Goal: Navigation & Orientation: Find specific page/section

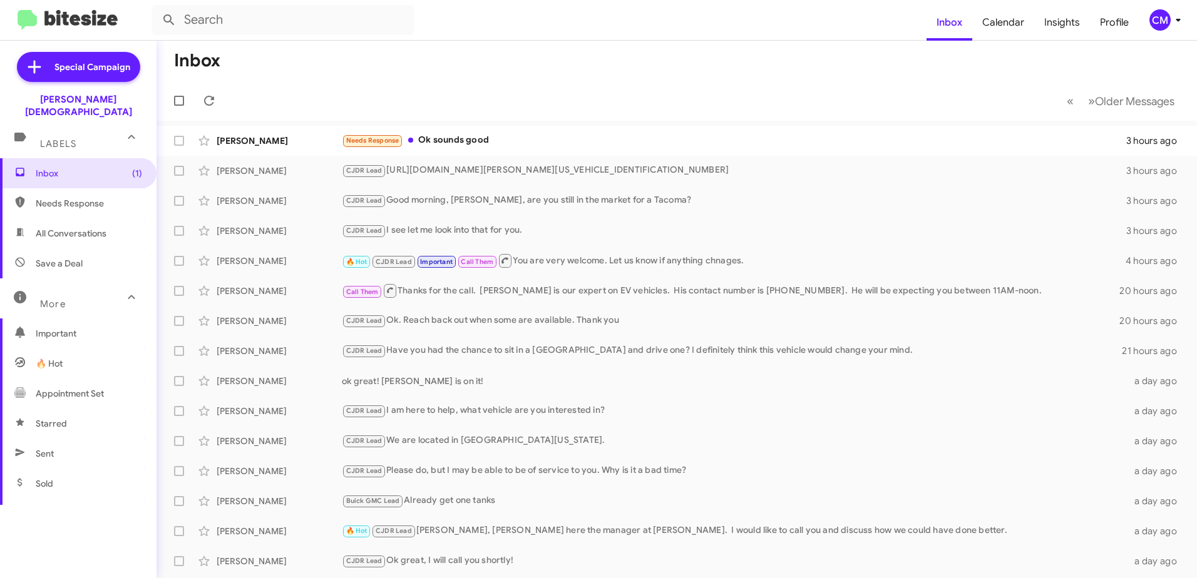
scroll to position [125, 0]
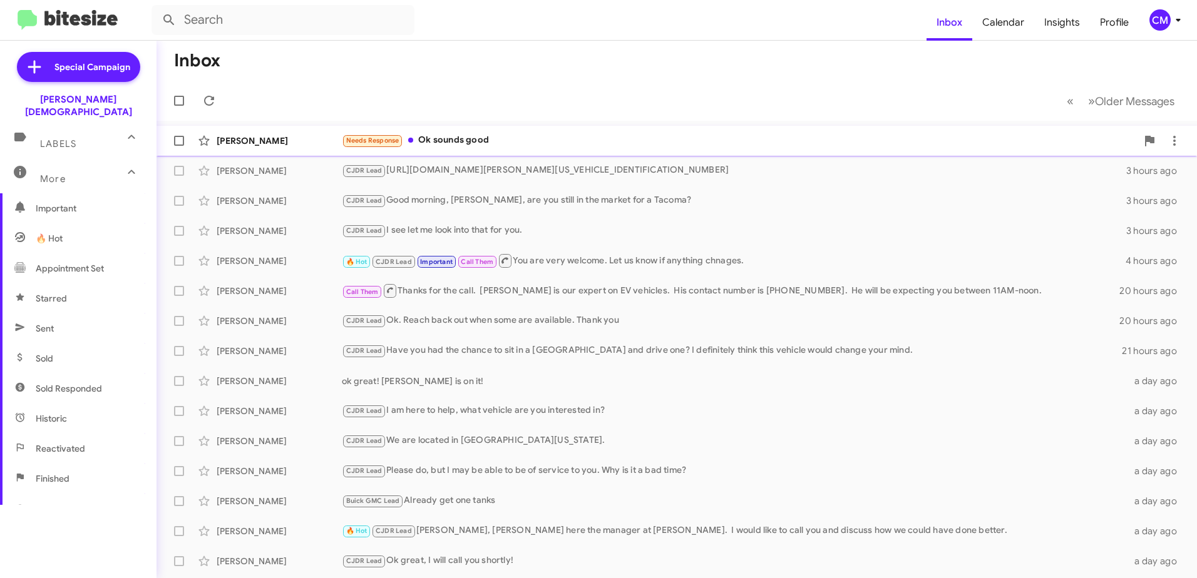
click at [536, 140] on div "Needs Response Ok sounds good" at bounding box center [739, 140] width 795 height 14
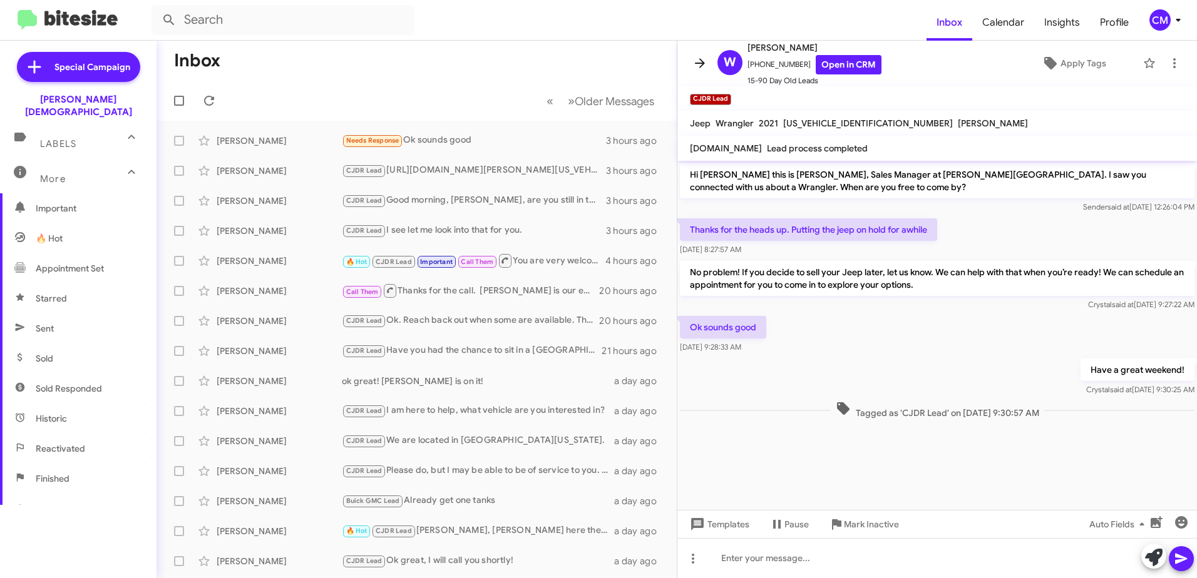
click at [700, 62] on icon at bounding box center [699, 63] width 15 height 15
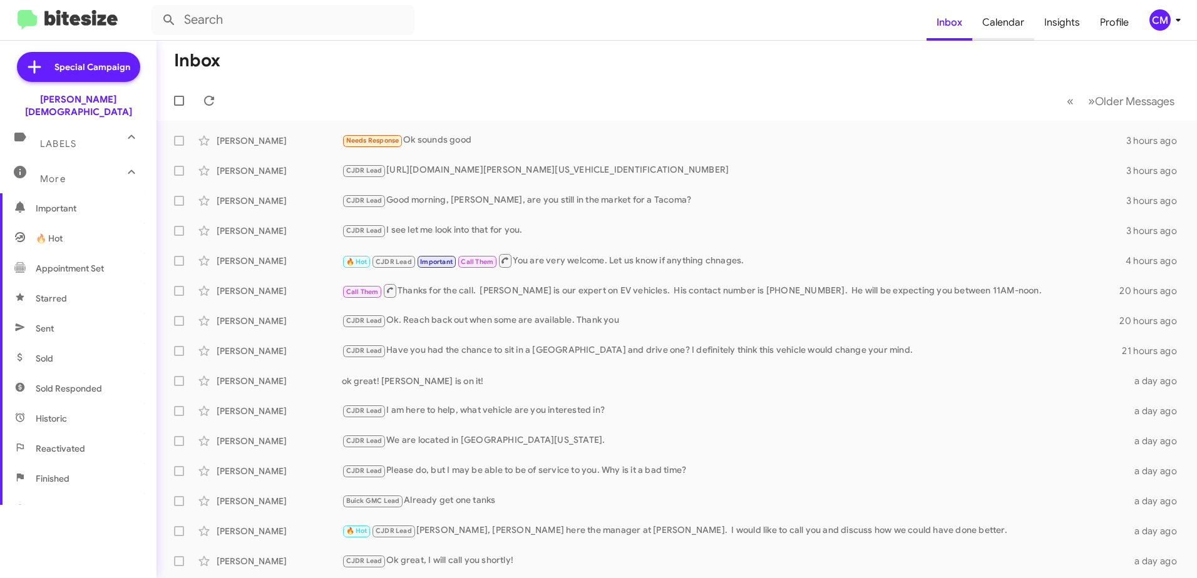
click at [1009, 29] on span "Calendar" at bounding box center [1003, 22] width 62 height 36
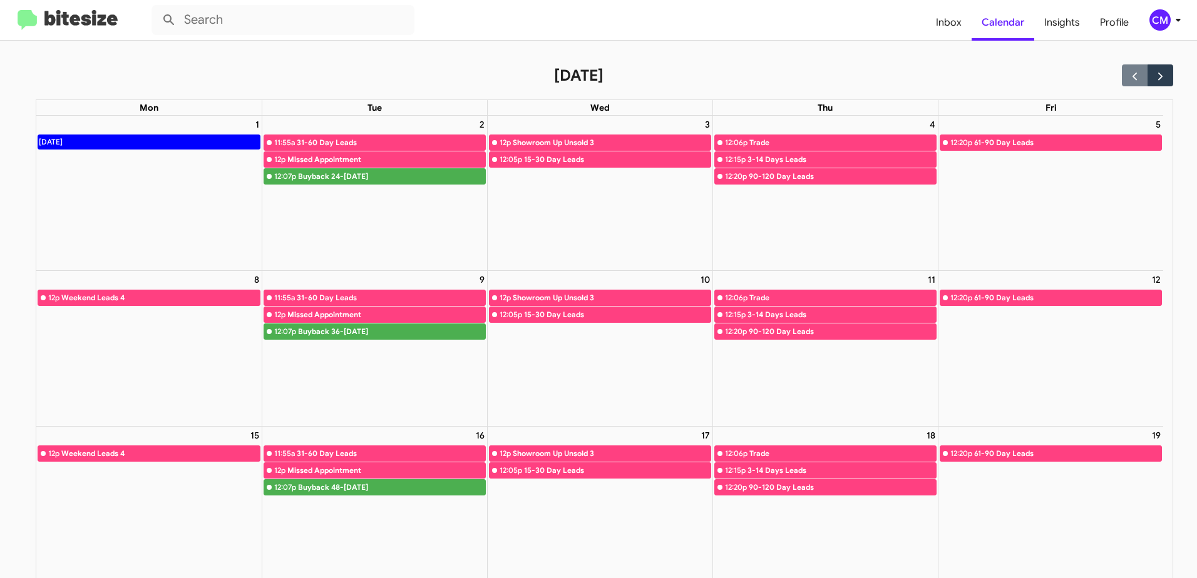
click at [63, 15] on img at bounding box center [68, 20] width 100 height 21
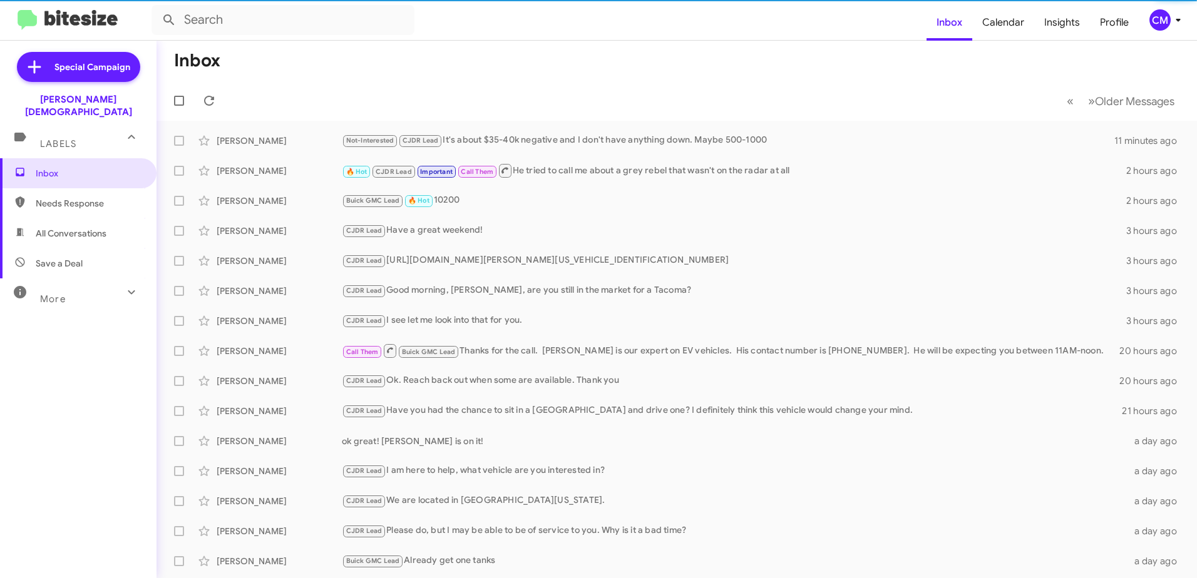
click at [76, 289] on div "More" at bounding box center [65, 293] width 111 height 23
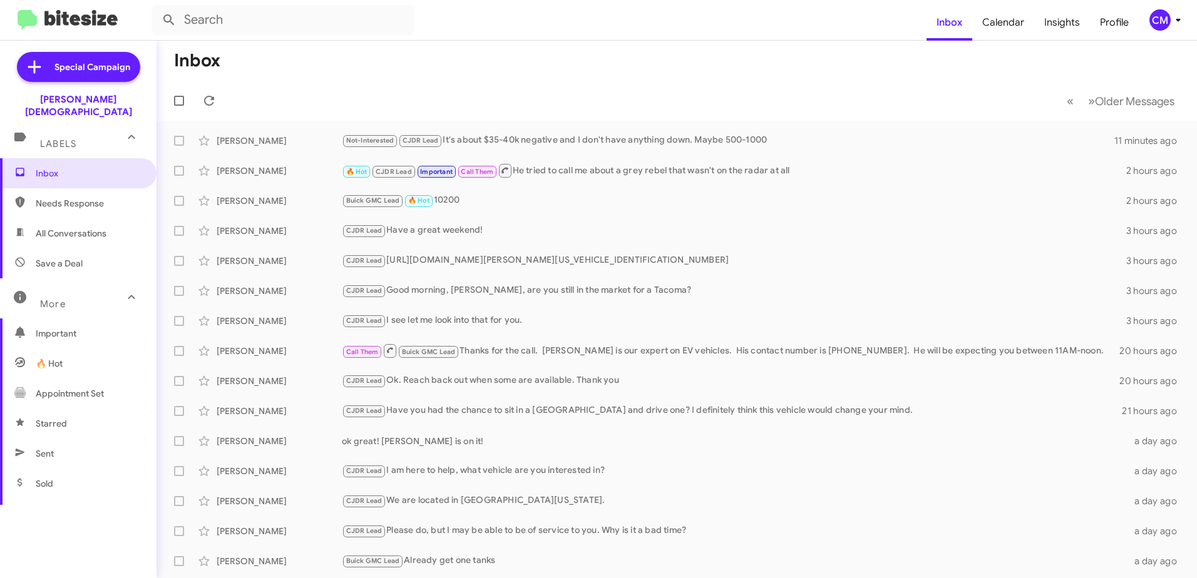
click at [56, 446] on span "Sent" at bounding box center [78, 454] width 157 height 30
type input "in:sent"
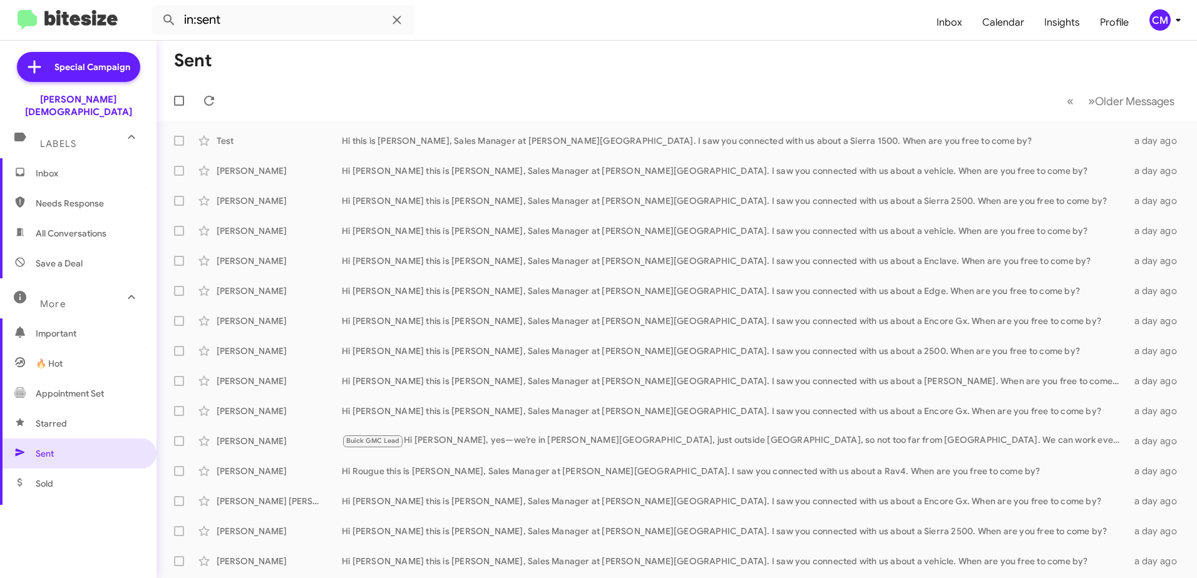
click at [68, 167] on span "Inbox" at bounding box center [89, 173] width 106 height 13
